Goal: Task Accomplishment & Management: Use online tool/utility

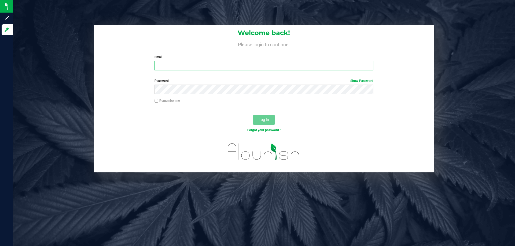
click at [229, 63] on input "Email" at bounding box center [263, 66] width 219 height 10
type input "[EMAIL_ADDRESS][DOMAIN_NAME]"
click at [265, 120] on span "Log In" at bounding box center [264, 120] width 10 height 4
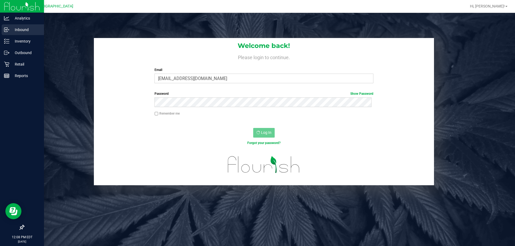
click at [10, 31] on p "Inbound" at bounding box center [25, 30] width 32 height 6
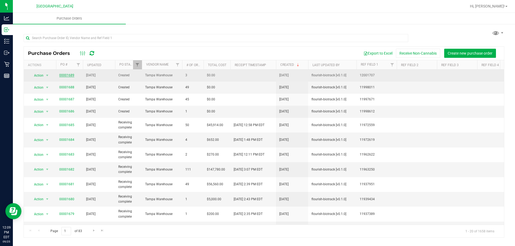
click at [71, 73] on link "00001689" at bounding box center [66, 75] width 15 height 4
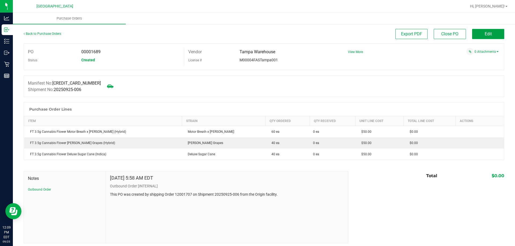
click at [485, 32] on span "Edit" at bounding box center [488, 33] width 7 height 5
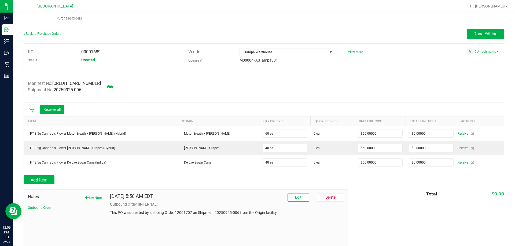
click at [34, 109] on icon at bounding box center [31, 110] width 5 height 5
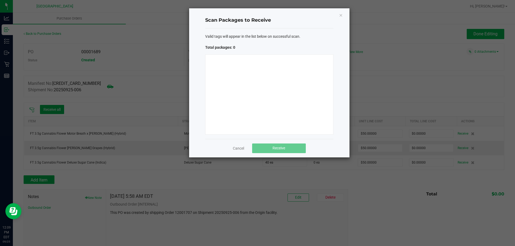
click at [237, 97] on div at bounding box center [269, 94] width 128 height 80
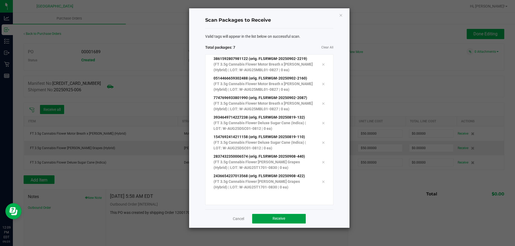
click at [283, 217] on span "Receive" at bounding box center [278, 219] width 13 height 4
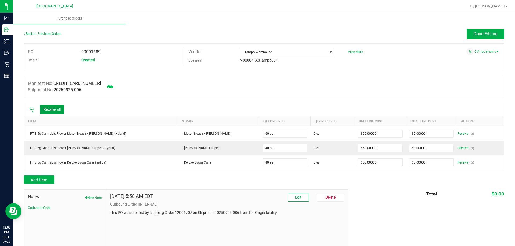
click at [64, 107] on button "Receive all" at bounding box center [52, 109] width 24 height 9
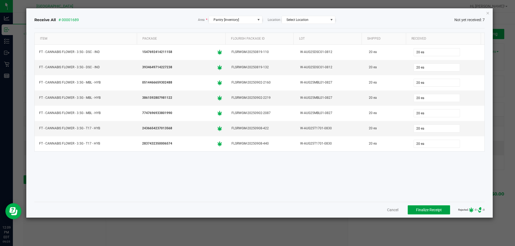
click at [418, 209] on span "Finalize Receipt" at bounding box center [429, 210] width 26 height 4
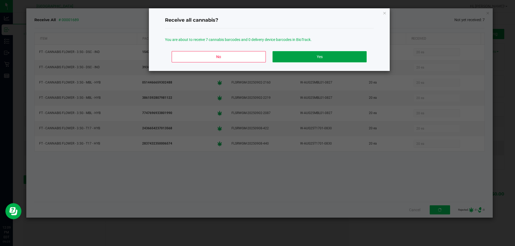
click at [318, 57] on button "Yes" at bounding box center [319, 56] width 94 height 11
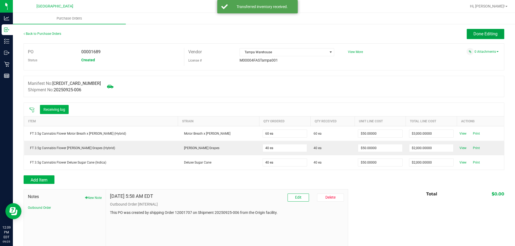
click at [474, 34] on span "Done Editing" at bounding box center [485, 33] width 24 height 5
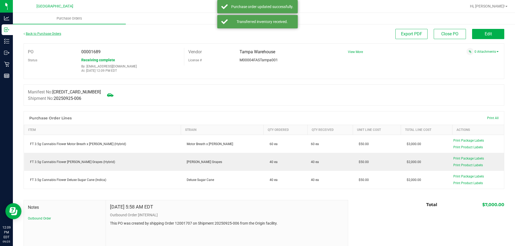
click at [32, 32] on link "Back to Purchase Orders" at bounding box center [43, 34] width 38 height 4
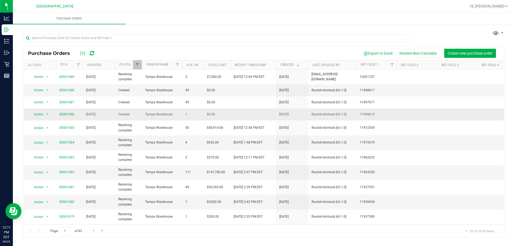
click at [69, 112] on span "00001686" at bounding box center [66, 114] width 15 height 5
click at [70, 114] on link "00001686" at bounding box center [66, 115] width 15 height 4
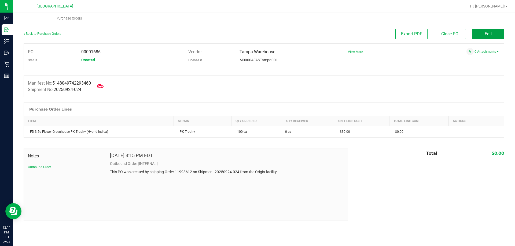
click at [484, 32] on button "Edit" at bounding box center [488, 34] width 32 height 10
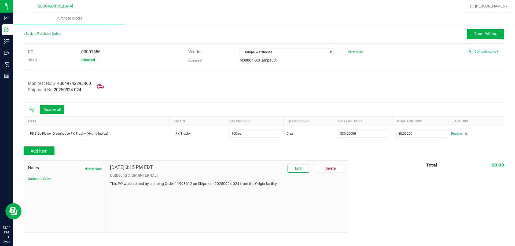
click at [103, 86] on icon at bounding box center [100, 86] width 7 height 4
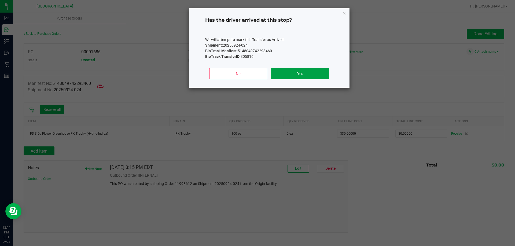
click at [299, 77] on button "Yes" at bounding box center [300, 73] width 58 height 11
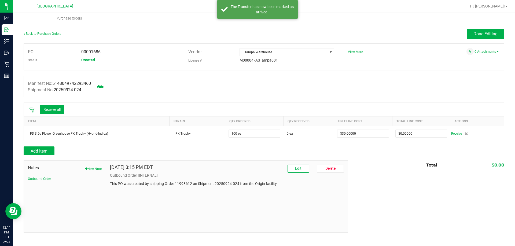
click at [33, 109] on icon at bounding box center [31, 110] width 5 height 5
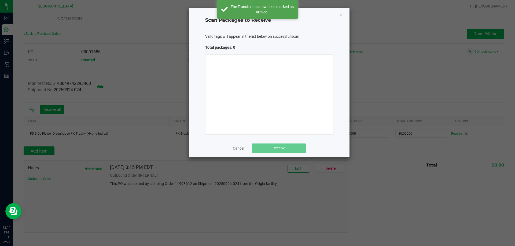
click at [273, 88] on div at bounding box center [269, 94] width 128 height 80
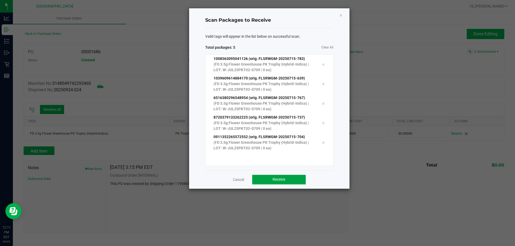
click at [295, 182] on button "Receive" at bounding box center [279, 180] width 54 height 10
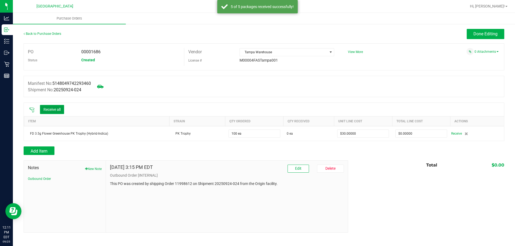
click at [47, 107] on button "Receive all" at bounding box center [52, 109] width 24 height 9
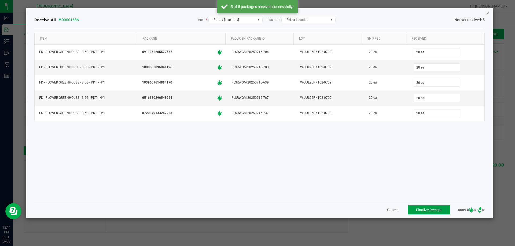
click at [420, 211] on span "Finalize Receipt" at bounding box center [429, 210] width 26 height 4
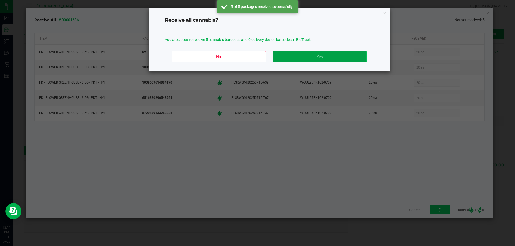
click at [337, 55] on button "Yes" at bounding box center [319, 56] width 94 height 11
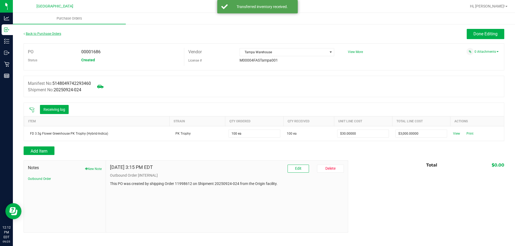
click at [38, 34] on link "Back to Purchase Orders" at bounding box center [43, 34] width 38 height 4
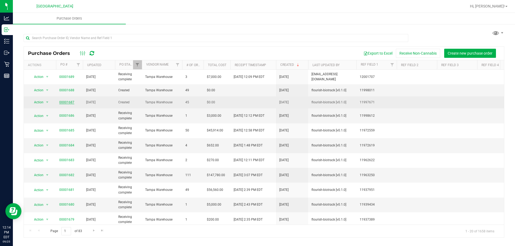
click at [69, 101] on link "00001687" at bounding box center [66, 103] width 15 height 4
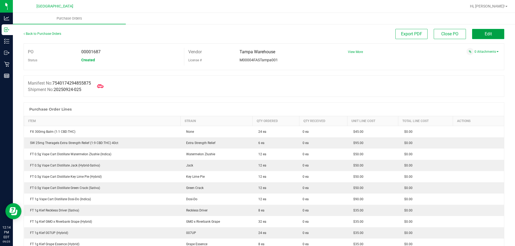
click at [477, 34] on button "Edit" at bounding box center [488, 34] width 32 height 10
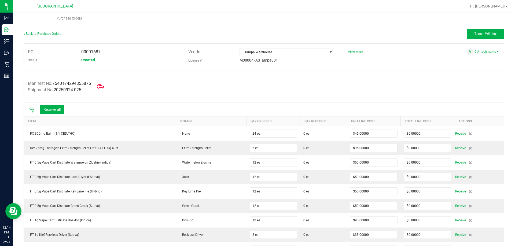
click at [102, 86] on icon at bounding box center [100, 86] width 7 height 7
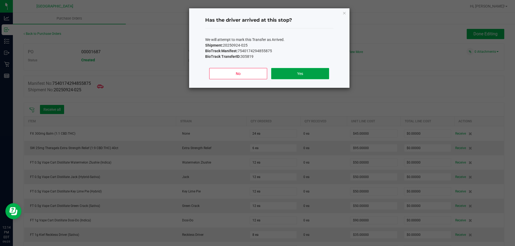
click at [294, 74] on button "Yes" at bounding box center [300, 73] width 58 height 11
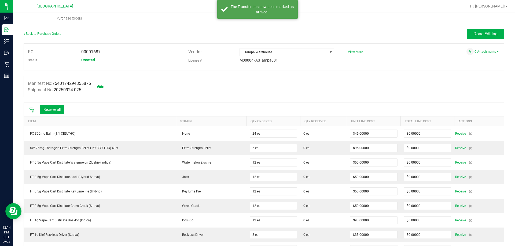
click at [32, 108] on icon at bounding box center [31, 110] width 5 height 5
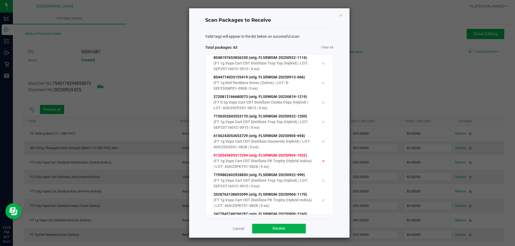
scroll to position [1067, 0]
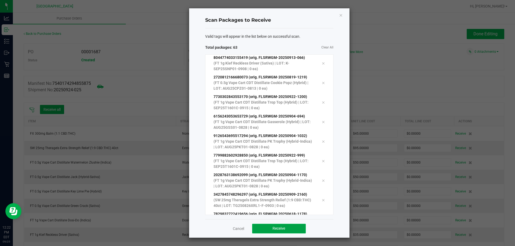
click at [276, 231] on span "Receive" at bounding box center [278, 229] width 13 height 4
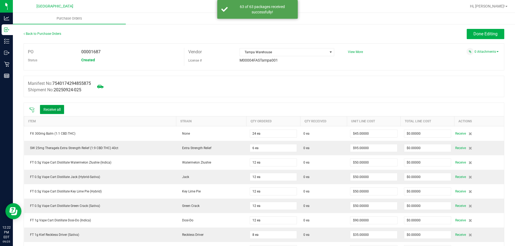
click at [59, 108] on button "Receive all" at bounding box center [52, 109] width 24 height 9
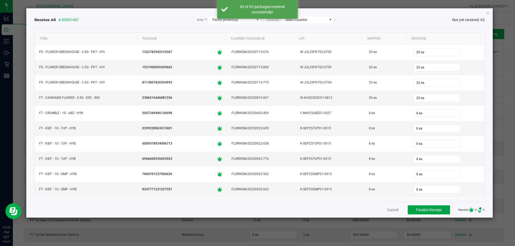
click at [418, 210] on span "Finalize Receipt" at bounding box center [429, 210] width 26 height 4
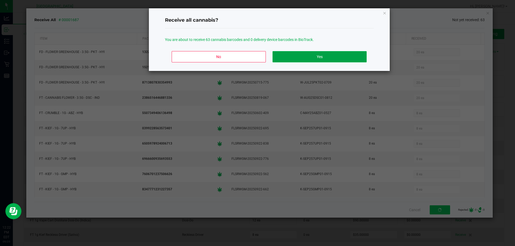
click at [319, 56] on button "Yes" at bounding box center [319, 56] width 94 height 11
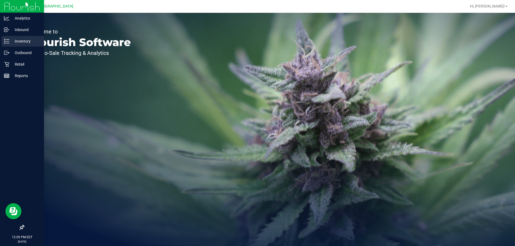
click at [8, 39] on icon at bounding box center [6, 41] width 5 height 5
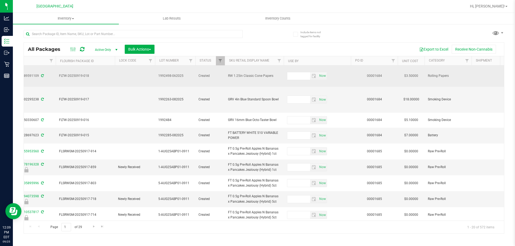
drag, startPoint x: 367, startPoint y: 83, endPoint x: 389, endPoint y: 83, distance: 22.5
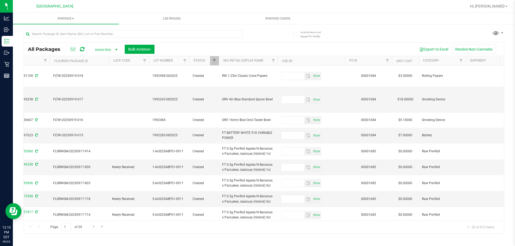
click at [84, 49] on icon at bounding box center [82, 49] width 5 height 5
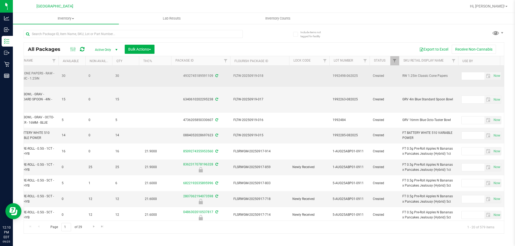
scroll to position [0, 278]
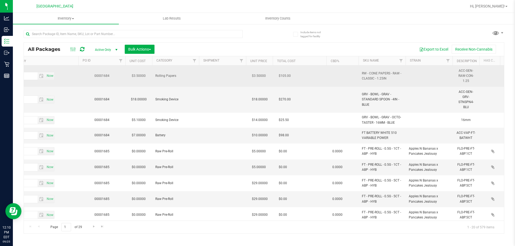
drag, startPoint x: 105, startPoint y: 77, endPoint x: 169, endPoint y: 78, distance: 64.1
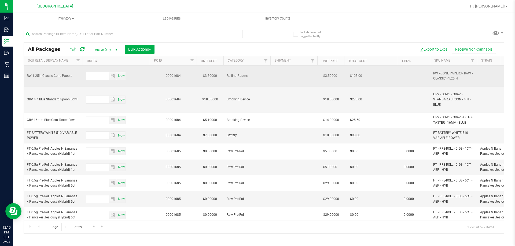
drag, startPoint x: 204, startPoint y: 80, endPoint x: 169, endPoint y: 78, distance: 34.9
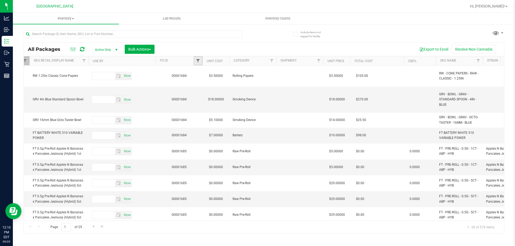
click at [198, 61] on span "Filter" at bounding box center [198, 61] width 4 height 4
type input "1689"
click at [197, 81] on button "Filter" at bounding box center [210, 87] width 26 height 12
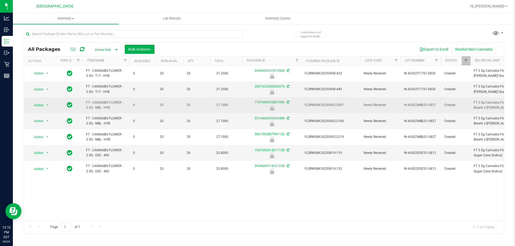
drag, startPoint x: 268, startPoint y: 107, endPoint x: 215, endPoint y: 103, distance: 53.5
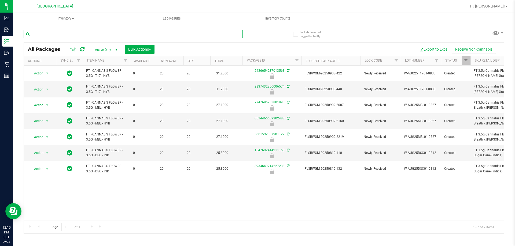
click at [48, 36] on input "text" at bounding box center [133, 34] width 219 height 8
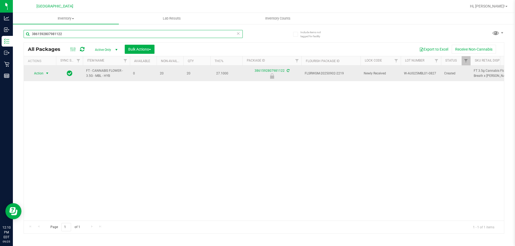
type input "3861592807981122"
click at [49, 73] on span "select" at bounding box center [47, 73] width 4 height 4
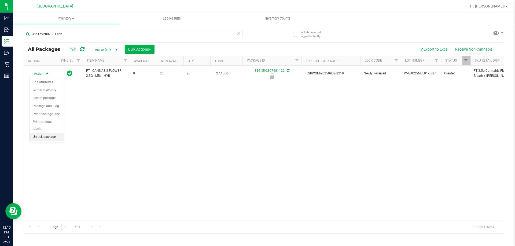
click at [40, 133] on li "Unlock package" at bounding box center [46, 137] width 34 height 8
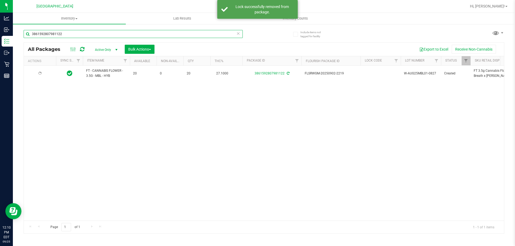
click at [66, 35] on input "3861592807981122" at bounding box center [133, 34] width 219 height 8
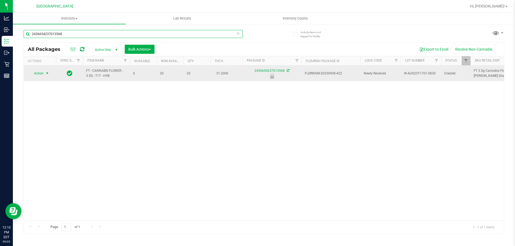
type input "2436654237013568"
click at [48, 73] on span "select" at bounding box center [47, 73] width 4 height 4
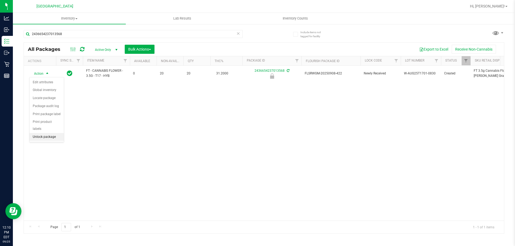
click at [48, 133] on li "Unlock package" at bounding box center [46, 137] width 34 height 8
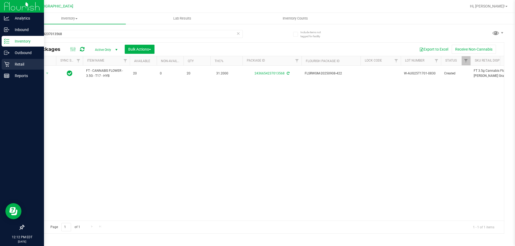
click at [6, 63] on icon at bounding box center [6, 64] width 5 height 5
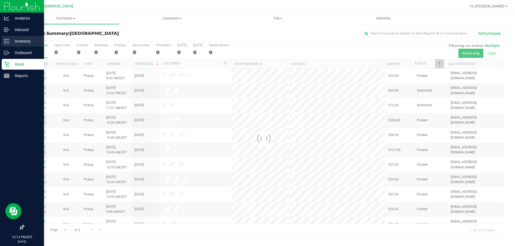
click at [17, 42] on p "Inventory" at bounding box center [25, 41] width 32 height 6
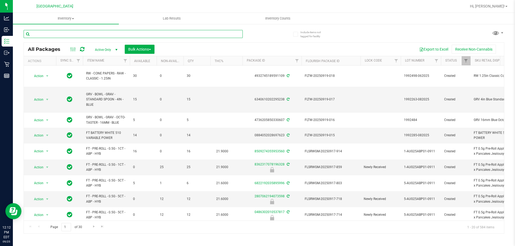
click at [70, 35] on input "text" at bounding box center [133, 34] width 219 height 8
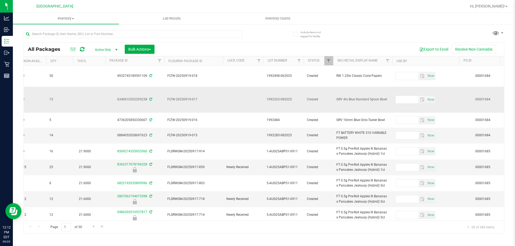
scroll to position [0, 208]
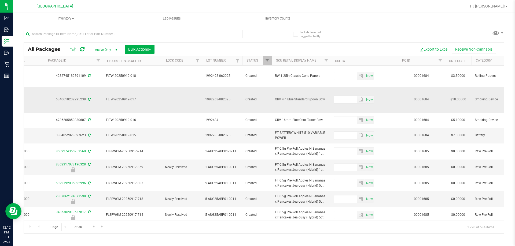
drag, startPoint x: 180, startPoint y: 90, endPoint x: 208, endPoint y: 90, distance: 27.9
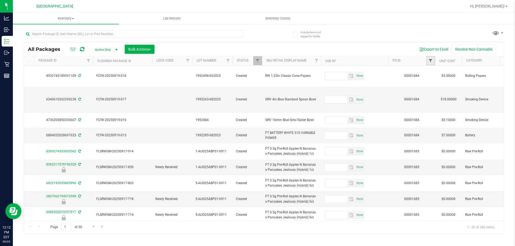
click at [430, 61] on span "Filter" at bounding box center [430, 61] width 4 height 4
type input "1686"
click at [429, 81] on button "Filter" at bounding box center [442, 87] width 26 height 12
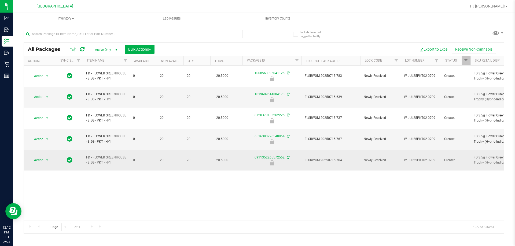
drag, startPoint x: 290, startPoint y: 130, endPoint x: 231, endPoint y: 132, distance: 59.8
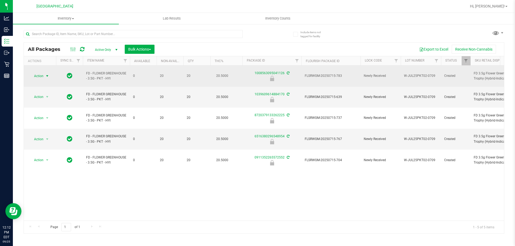
click at [47, 74] on span "select" at bounding box center [47, 76] width 4 height 4
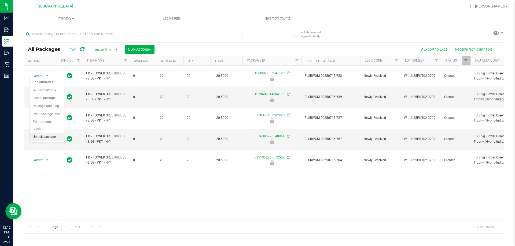
click at [52, 133] on li "Unlock package" at bounding box center [46, 137] width 34 height 8
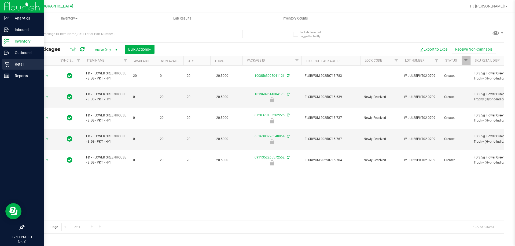
click at [9, 64] on icon at bounding box center [6, 64] width 5 height 5
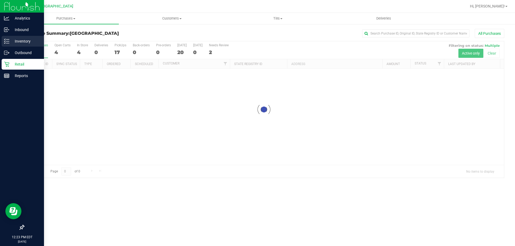
click at [11, 41] on p "Inventory" at bounding box center [25, 41] width 32 height 6
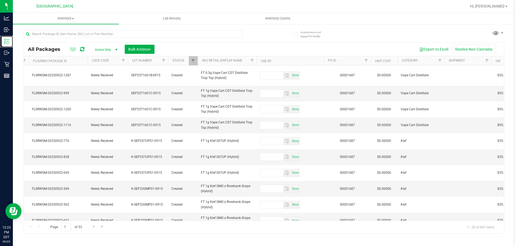
scroll to position [0, 279]
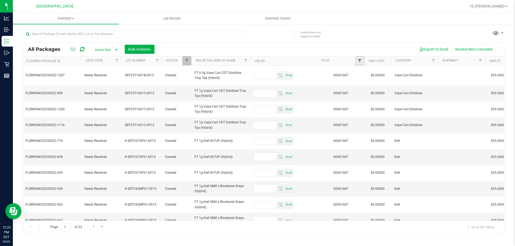
click at [359, 59] on span "Filter" at bounding box center [359, 61] width 4 height 4
type input "1687"
click at [359, 81] on button "Filter" at bounding box center [372, 87] width 26 height 12
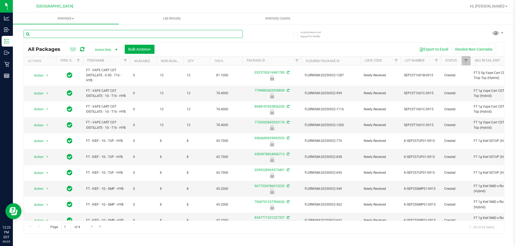
click at [113, 36] on input "text" at bounding box center [133, 34] width 219 height 8
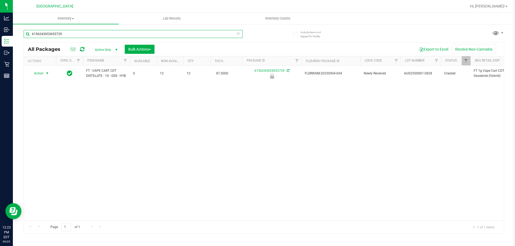
type input "6156243053653729"
click at [47, 73] on span "select" at bounding box center [47, 73] width 4 height 4
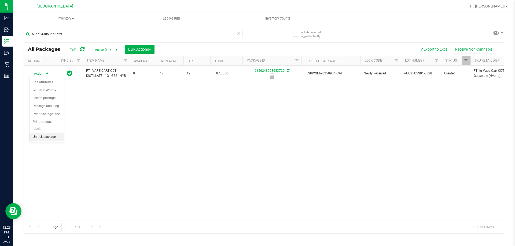
click at [49, 133] on li "Unlock package" at bounding box center [46, 137] width 34 height 8
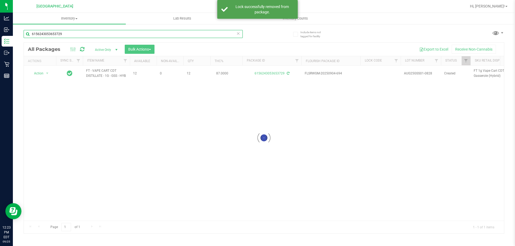
click at [69, 34] on input "6156243053653729" at bounding box center [133, 34] width 219 height 8
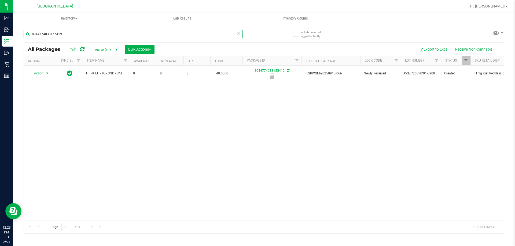
type input "8044774033155419"
click at [48, 73] on span "select" at bounding box center [47, 73] width 4 height 4
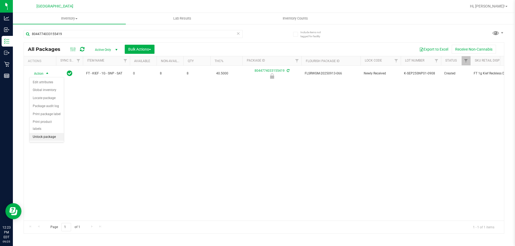
click at [45, 133] on li "Unlock package" at bounding box center [46, 137] width 34 height 8
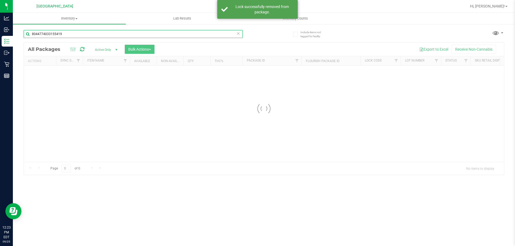
click at [62, 35] on input "8044774033155419" at bounding box center [133, 34] width 219 height 8
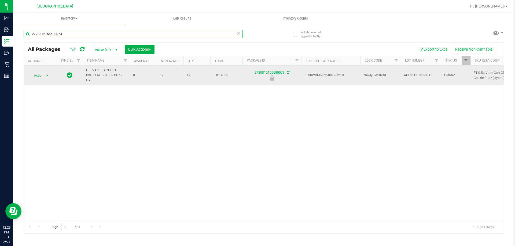
type input "2720812166680073"
click at [47, 74] on span "select" at bounding box center [47, 75] width 4 height 4
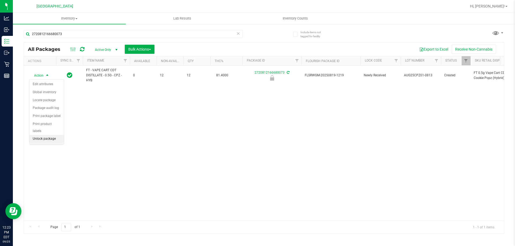
click at [39, 135] on li "Unlock package" at bounding box center [46, 139] width 34 height 8
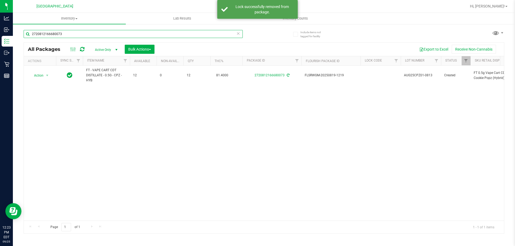
click at [54, 35] on input "2720812166680073" at bounding box center [133, 34] width 219 height 8
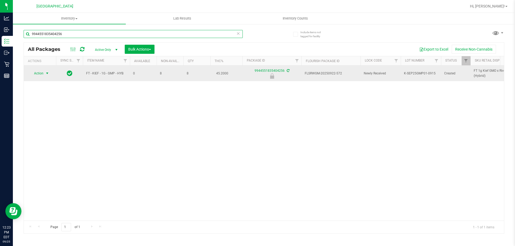
type input "9944551835404256"
click at [48, 73] on span "select" at bounding box center [47, 73] width 4 height 4
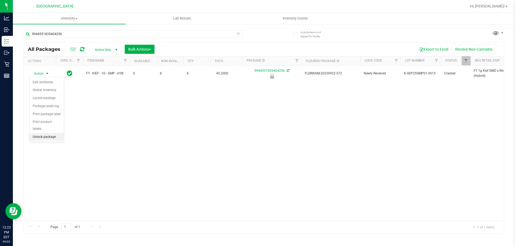
click at [43, 133] on li "Unlock package" at bounding box center [46, 137] width 34 height 8
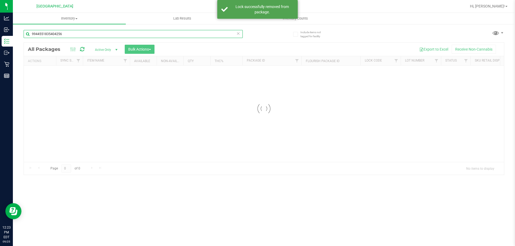
click at [62, 35] on input "9944551835404256" at bounding box center [133, 34] width 219 height 8
click at [62, 34] on div "Inventory All packages All inventory Waste log Create inventory Lab Results Inv…" at bounding box center [264, 130] width 502 height 234
click at [62, 34] on input "9944551835404256" at bounding box center [133, 34] width 219 height 8
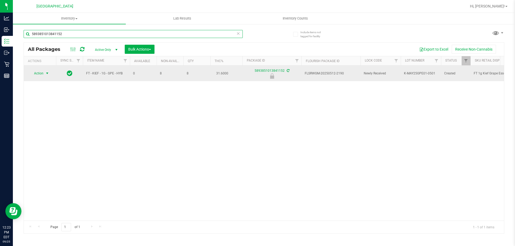
type input "5893851013841152"
click at [46, 73] on span "select" at bounding box center [47, 73] width 4 height 4
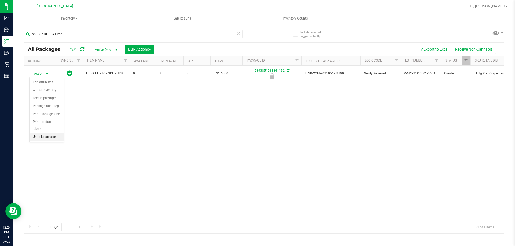
click at [46, 133] on li "Unlock package" at bounding box center [46, 137] width 34 height 8
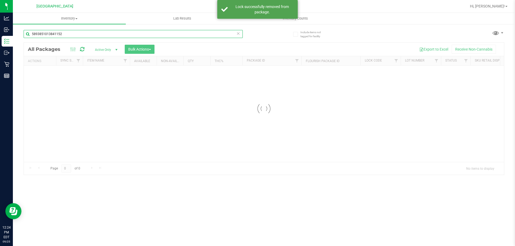
click at [62, 35] on div "Inventory All packages All inventory Waste log Create inventory Lab Results Inv…" at bounding box center [264, 130] width 502 height 234
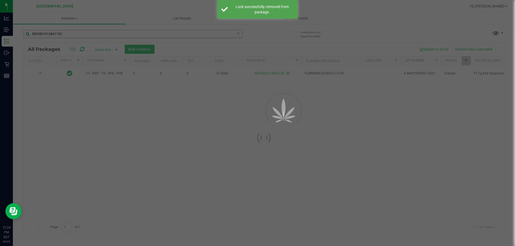
click at [62, 35] on div at bounding box center [257, 123] width 515 height 246
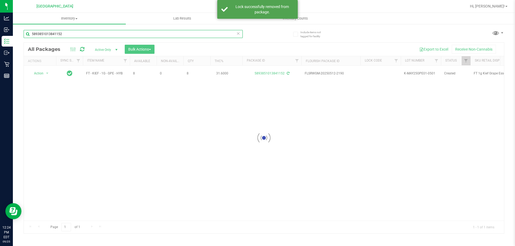
click at [62, 35] on input "5893851013841152" at bounding box center [133, 34] width 219 height 8
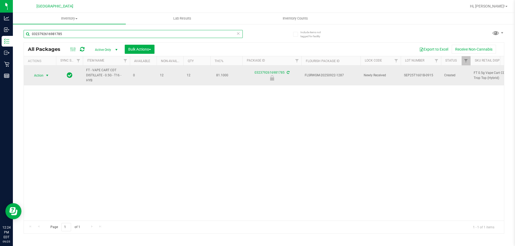
type input "0323792616981785"
click at [47, 74] on span "select" at bounding box center [47, 75] width 4 height 4
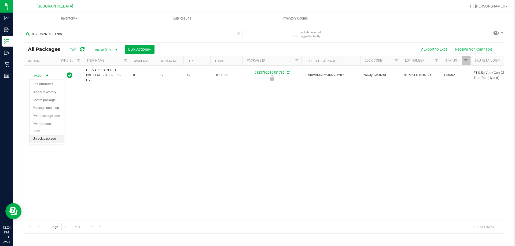
click at [46, 135] on li "Unlock package" at bounding box center [46, 139] width 34 height 8
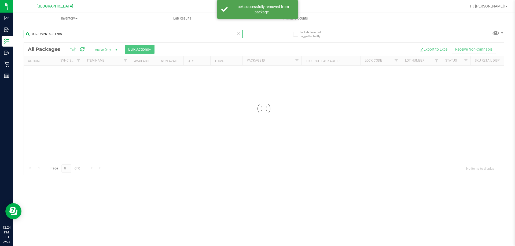
click at [55, 33] on input "0323792616981785" at bounding box center [133, 34] width 219 height 8
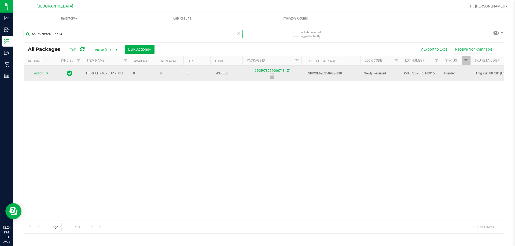
type input "6505978924006713"
click at [48, 72] on span "select" at bounding box center [47, 73] width 4 height 4
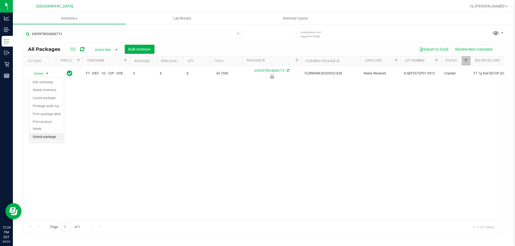
click at [52, 133] on li "Unlock package" at bounding box center [46, 137] width 34 height 8
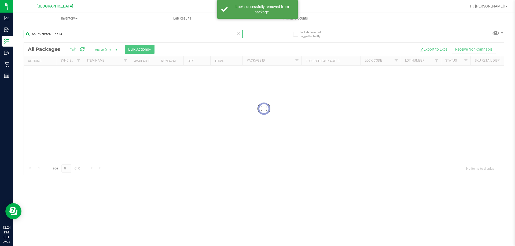
click at [61, 34] on input "6505978924006713" at bounding box center [133, 34] width 219 height 8
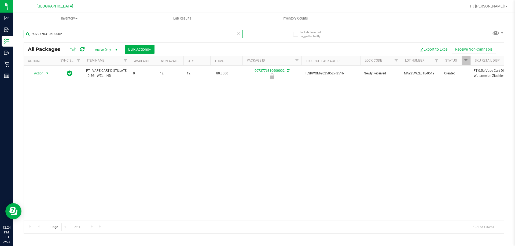
type input "9072776310600002"
click at [46, 72] on span "select" at bounding box center [47, 73] width 4 height 4
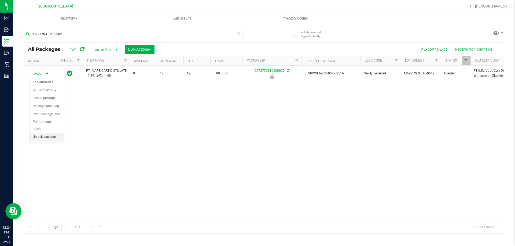
click at [46, 133] on li "Unlock package" at bounding box center [46, 137] width 34 height 8
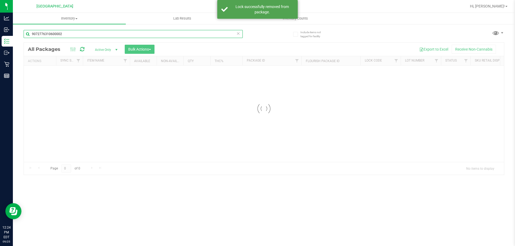
click at [58, 35] on input "9072776310600002" at bounding box center [133, 34] width 219 height 8
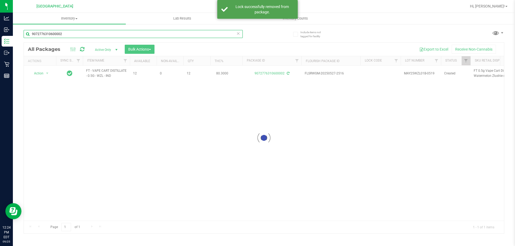
click at [58, 35] on input "9072776310600002" at bounding box center [133, 34] width 219 height 8
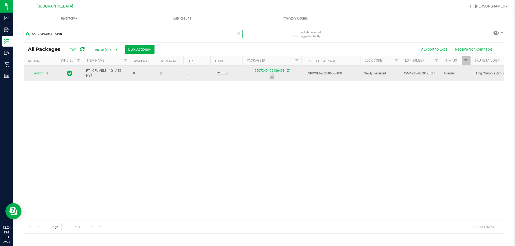
type input "5507349406136498"
click at [48, 74] on span "select" at bounding box center [47, 73] width 4 height 4
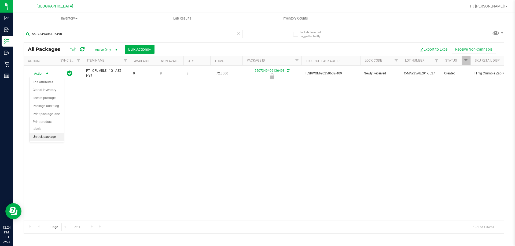
click at [42, 133] on li "Unlock package" at bounding box center [46, 137] width 34 height 8
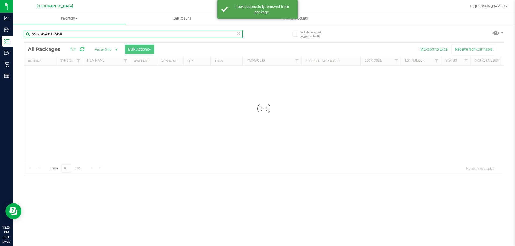
click at [50, 34] on div "Inventory All packages All inventory Waste log Create inventory Lab Results Inv…" at bounding box center [264, 130] width 502 height 234
click at [50, 34] on input "5507349406136498" at bounding box center [133, 34] width 219 height 8
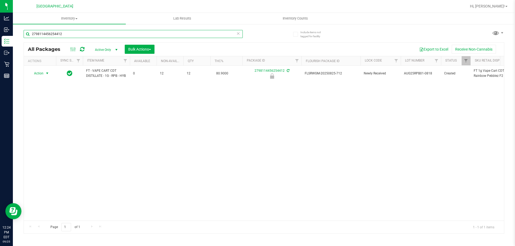
type input "2798114456254412"
click at [48, 74] on span "select" at bounding box center [47, 73] width 4 height 4
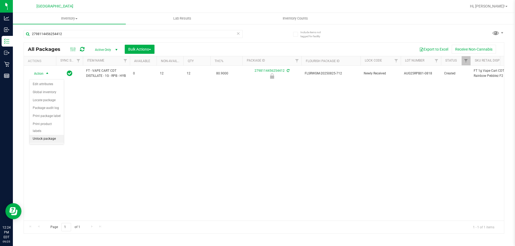
click at [45, 135] on li "Unlock package" at bounding box center [46, 139] width 34 height 8
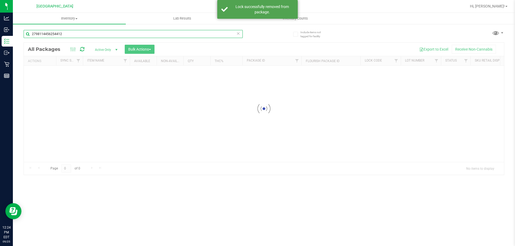
click at [57, 35] on input "2798114456254412" at bounding box center [133, 34] width 219 height 8
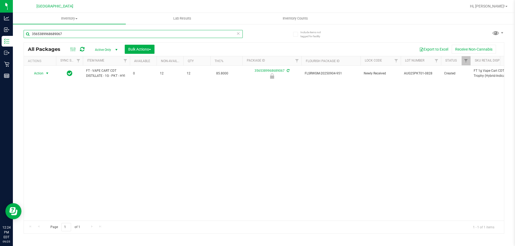
type input "3565389968689067"
click at [48, 71] on span "select" at bounding box center [47, 73] width 4 height 4
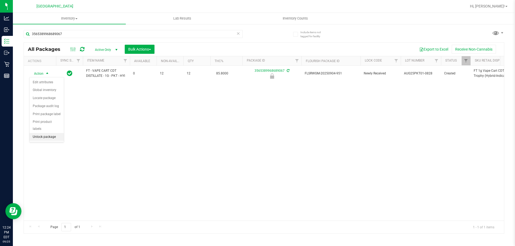
click at [49, 133] on li "Unlock package" at bounding box center [46, 137] width 34 height 8
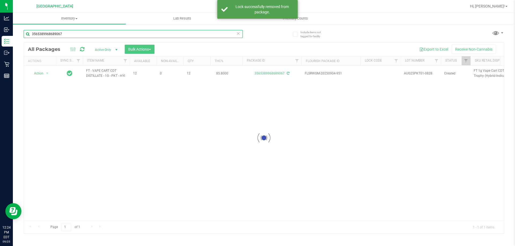
click at [56, 35] on input "3565389968689067" at bounding box center [133, 34] width 219 height 8
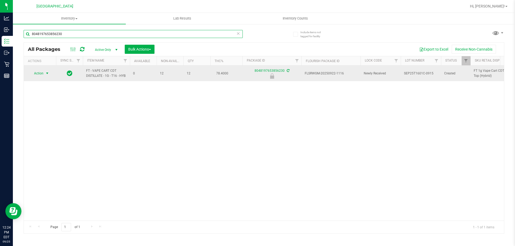
type input "8048197653856230"
click at [46, 72] on span "select" at bounding box center [47, 73] width 4 height 4
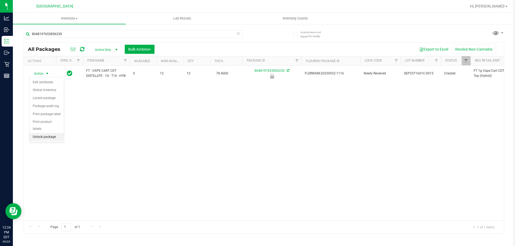
click at [43, 133] on li "Unlock package" at bounding box center [46, 137] width 34 height 8
